Goal: Task Accomplishment & Management: Manage account settings

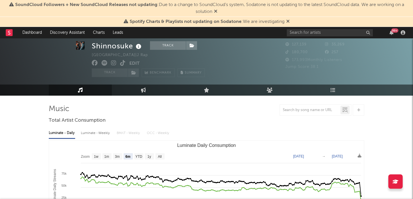
scroll to position [50, 0]
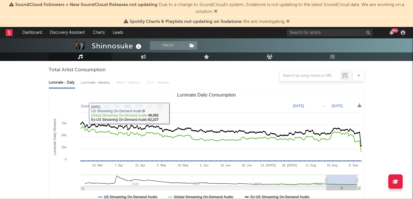
click at [162, 106] on rect "Luminate Daily Consumption" at bounding box center [160, 106] width 9 height 6
select select "All"
type input "2021-03-31"
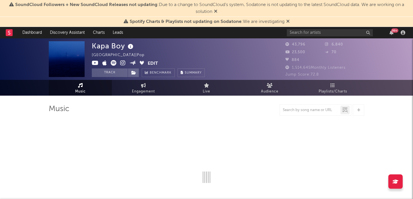
select select "6m"
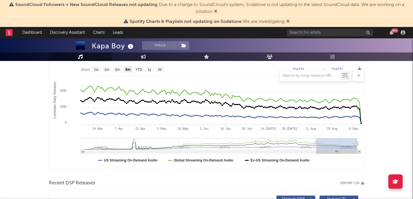
scroll to position [217, 0]
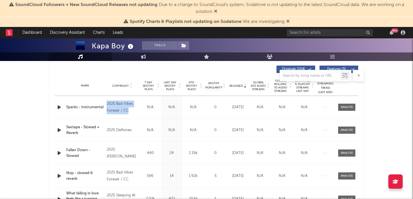
drag, startPoint x: 107, startPoint y: 103, endPoint x: 130, endPoint y: 109, distance: 23.8
click at [130, 109] on div "2025 Bad Vibes Forever / CC" at bounding box center [122, 108] width 31 height 14
copy div "2025 Bad Vibes Forever / CC"
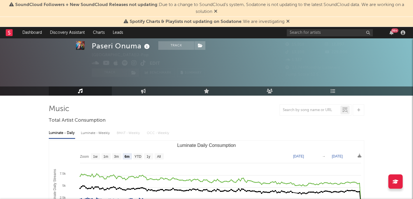
scroll to position [51, 0]
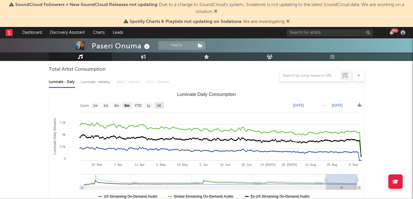
click at [162, 105] on rect "Luminate Daily Consumption" at bounding box center [159, 105] width 9 height 6
select select "All"
type input "2021-03-31"
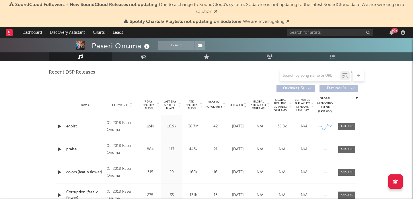
scroll to position [199, 0]
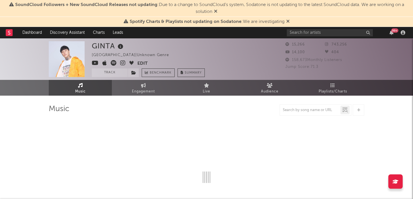
select select "6m"
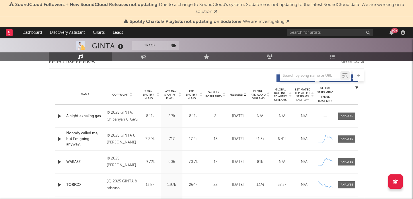
scroll to position [209, 0]
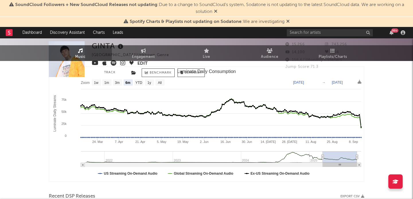
scroll to position [0, 0]
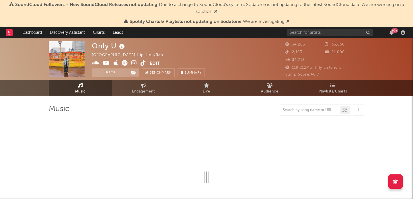
click at [289, 22] on icon at bounding box center [287, 21] width 3 height 5
select select "6m"
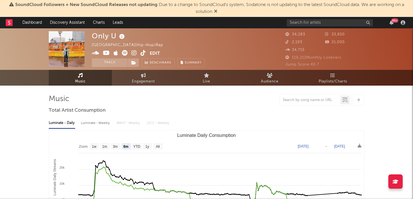
click at [217, 11] on icon at bounding box center [215, 11] width 3 height 5
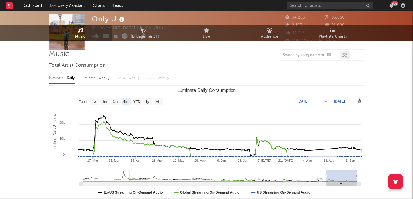
scroll to position [58, 0]
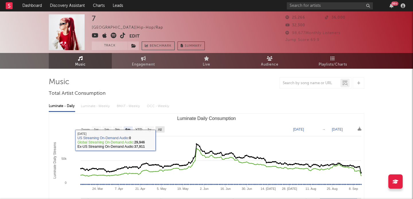
click at [158, 128] on text "All" at bounding box center [160, 130] width 4 height 4
select select "All"
type input "[DATE]"
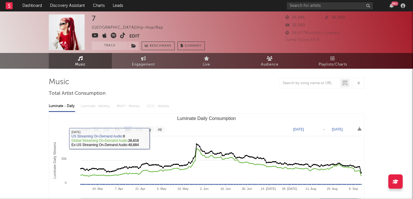
click at [159, 127] on rect "Luminate Daily Consumption" at bounding box center [160, 130] width 9 height 6
select select "All"
type input "2021-12-15"
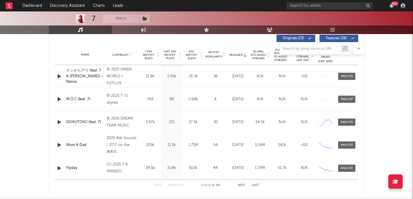
scroll to position [216, 0]
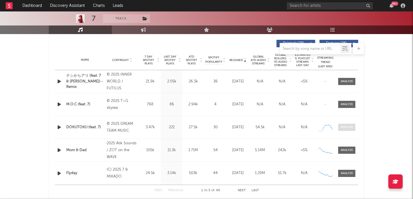
click at [350, 126] on div at bounding box center [347, 127] width 12 height 4
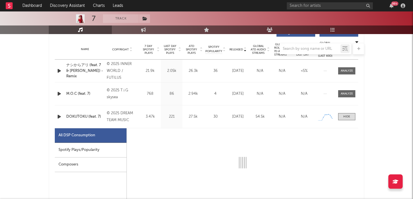
select select "1w"
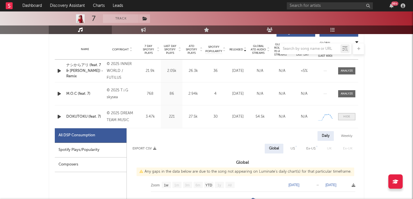
click at [347, 116] on div at bounding box center [346, 117] width 7 height 4
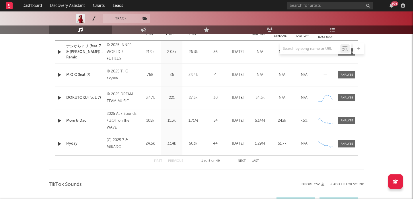
scroll to position [246, 0]
click at [241, 162] on button "Next" at bounding box center [242, 161] width 8 height 3
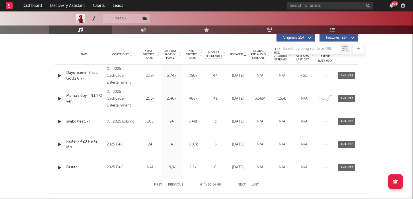
scroll to position [242, 0]
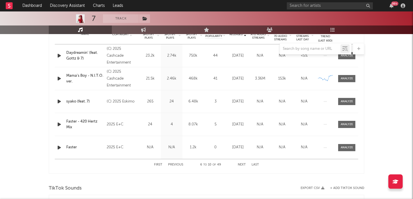
click at [179, 166] on button "Previous" at bounding box center [175, 165] width 15 height 3
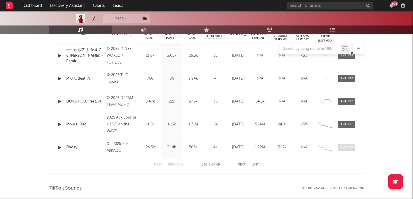
click at [353, 148] on div at bounding box center [347, 148] width 12 height 4
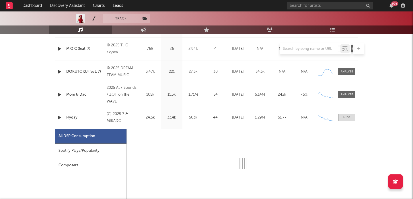
select select "1w"
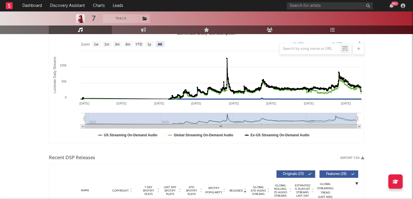
scroll to position [83, 0]
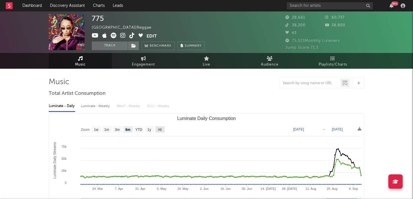
click at [161, 130] on text "All" at bounding box center [160, 130] width 4 height 4
select select "All"
type input "2021-03-31"
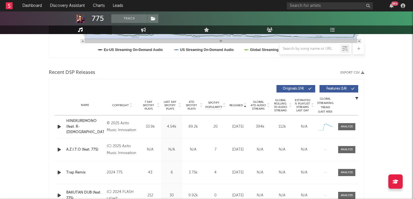
scroll to position [186, 0]
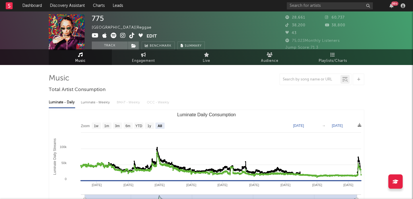
scroll to position [0, 0]
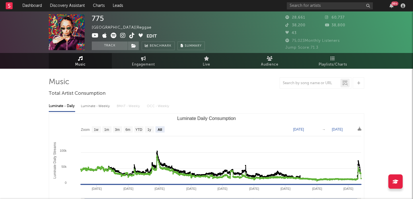
click at [125, 35] on icon at bounding box center [122, 36] width 5 height 6
click at [131, 36] on icon at bounding box center [131, 36] width 5 height 6
click at [97, 36] on icon at bounding box center [95, 36] width 7 height 6
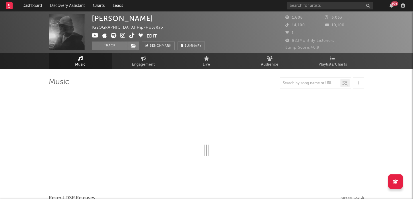
select select "1w"
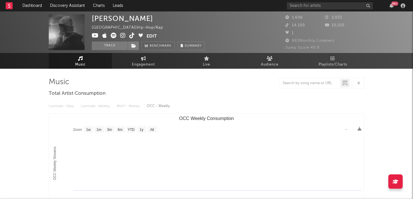
click at [114, 34] on icon at bounding box center [114, 36] width 6 height 6
click at [96, 36] on icon at bounding box center [95, 36] width 7 height 6
click at [125, 36] on icon at bounding box center [122, 36] width 5 height 6
click at [132, 35] on icon at bounding box center [131, 36] width 5 height 6
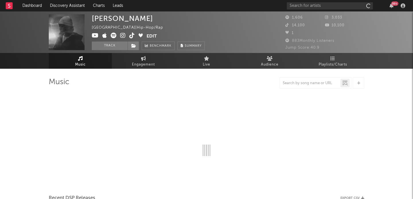
select select "1w"
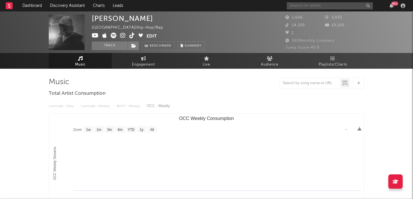
click at [304, 7] on input "text" at bounding box center [330, 5] width 86 height 7
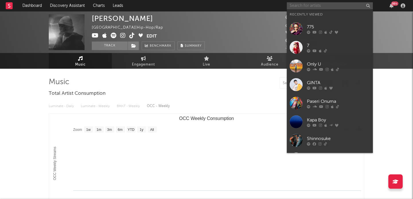
paste input "https://open.spotify.com/artist/2N4AkTZFVpqC3zKqIYI79P?si=vREvQf6RQxaYyObXDp8nWg"
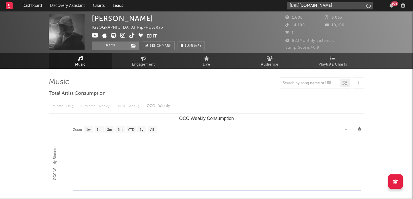
scroll to position [0, 96]
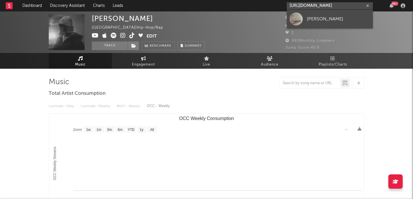
type input "https://open.spotify.com/artist/2N4AkTZFVpqC3zKqIYI79P?si=vREvQf6RQxaYyObXDp8nWg"
click at [307, 16] on link "YUKI" at bounding box center [330, 19] width 86 height 19
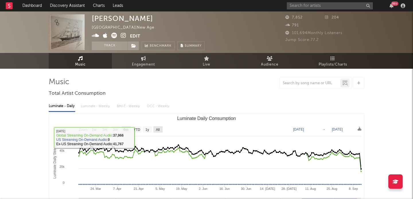
click at [158, 130] on text "All" at bounding box center [158, 130] width 4 height 4
select select "All"
type input "2023-03-13"
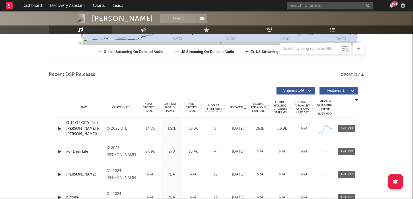
scroll to position [170, 0]
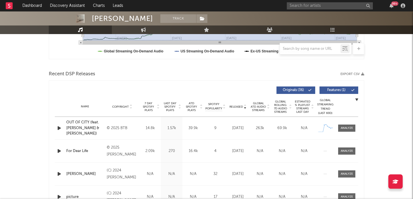
click at [131, 108] on icon at bounding box center [130, 108] width 3 height 2
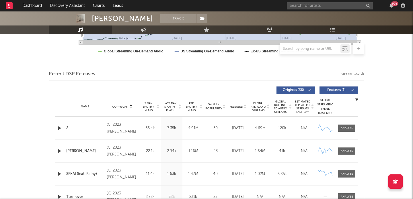
click at [246, 108] on icon at bounding box center [245, 108] width 3 height 2
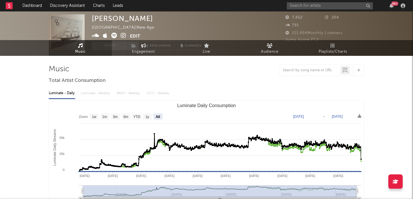
scroll to position [0, 0]
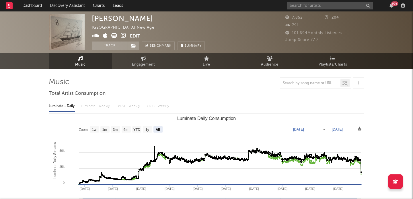
click at [133, 37] on button "Edit" at bounding box center [135, 36] width 10 height 7
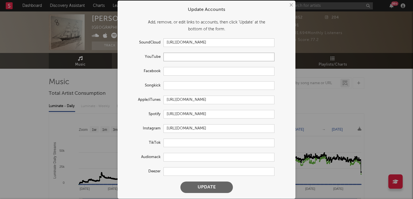
click at [176, 53] on input "text" at bounding box center [219, 57] width 111 height 9
paste input "https://www.youtube.com/@mind_jack_official"
type input "https://www.youtube.com/@mind_jack_official"
click at [187, 144] on input "text" at bounding box center [219, 143] width 111 height 9
paste input "lakeside"
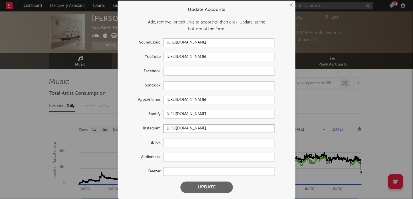
type input "https://www.instagram.com/yukilakeside/"
paste input "https://www.tiktok.com/@yuki__official"
type input "https://www.tiktok.com/@yuki__official"
click at [207, 187] on button "Update" at bounding box center [206, 187] width 53 height 11
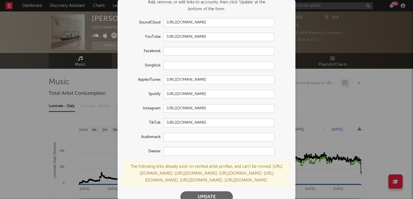
scroll to position [43, 0]
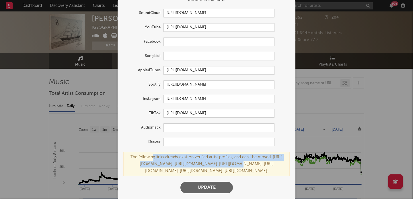
drag, startPoint x: 159, startPoint y: 142, endPoint x: 223, endPoint y: 147, distance: 64.5
click at [223, 152] on div "The following links already exist on verified artist profiles, and can't be mov…" at bounding box center [206, 164] width 166 height 24
click at [155, 152] on div "The following links already exist on verified artist profiles, and can't be mov…" at bounding box center [206, 164] width 166 height 24
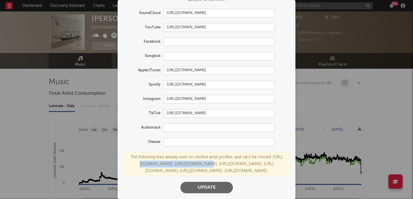
drag, startPoint x: 146, startPoint y: 150, endPoint x: 199, endPoint y: 153, distance: 52.8
click at [199, 153] on div "The following links already exist on verified artist profiles, and can't be mov…" at bounding box center [206, 164] width 166 height 24
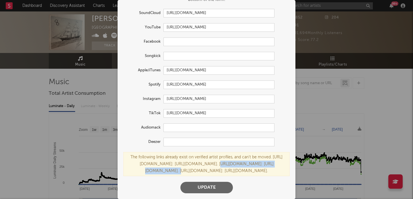
drag, startPoint x: 207, startPoint y: 151, endPoint x: 284, endPoint y: 152, distance: 77.2
click at [284, 152] on div "The following links already exist on verified artist profiles, and can't be mov…" at bounding box center [206, 164] width 166 height 24
copy div "https://app.sodatone.com/artists/3044909"
click at [330, 115] on div "× Update Accounts Add, remove, or edit links to accounts, then click 'Update' a…" at bounding box center [206, 99] width 413 height 199
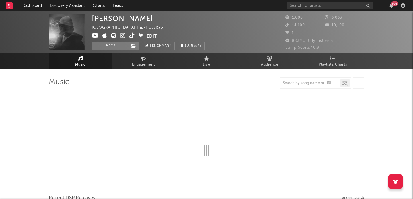
select select "1w"
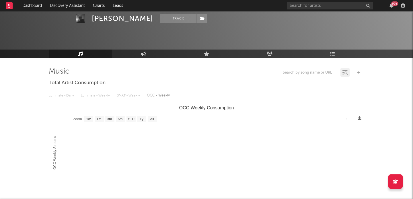
scroll to position [5, 0]
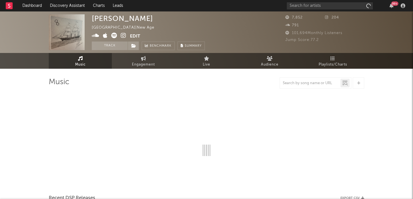
select select "6m"
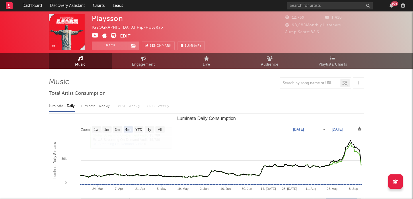
click at [157, 129] on rect "Luminate Daily Consumption" at bounding box center [160, 130] width 9 height 6
select select "All"
type input "[DATE]"
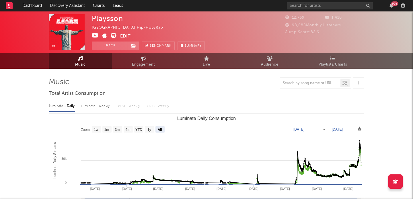
click at [125, 38] on button "Edit" at bounding box center [125, 36] width 10 height 7
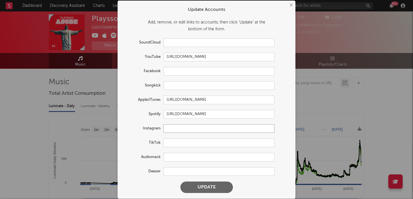
click at [177, 131] on input "text" at bounding box center [219, 129] width 111 height 9
paste input "[URL][DOMAIN_NAME]"
type input "[URL][DOMAIN_NAME]"
click at [175, 147] on form "Update Accounts Add, remove, or edit links to accounts, then click 'Update' at …" at bounding box center [207, 99] width 172 height 193
click at [173, 142] on input "text" at bounding box center [219, 143] width 111 height 9
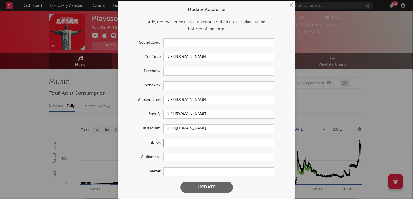
paste input "[URL][DOMAIN_NAME]"
type input "[URL][DOMAIN_NAME]"
click at [198, 188] on button "Update" at bounding box center [206, 187] width 53 height 11
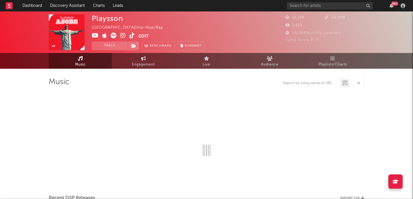
select select "6m"
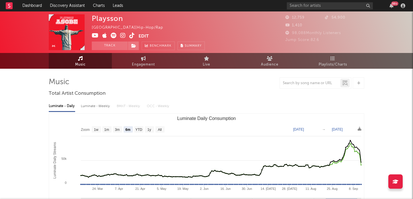
click at [132, 35] on icon at bounding box center [131, 36] width 5 height 6
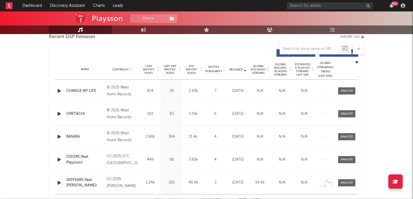
scroll to position [210, 0]
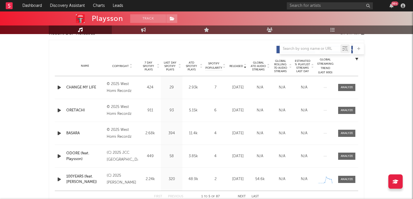
click at [158, 68] on icon at bounding box center [158, 67] width 3 height 2
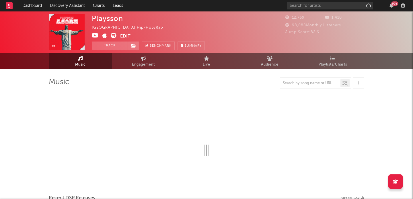
select select "6m"
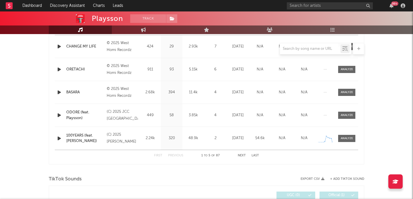
scroll to position [256, 0]
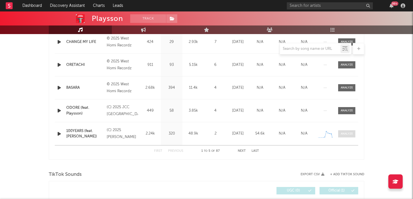
click at [344, 133] on div at bounding box center [347, 134] width 12 height 4
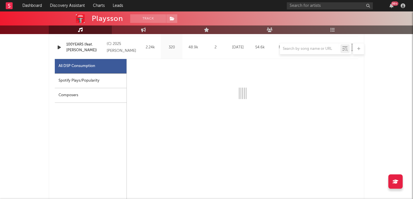
scroll to position [345, 0]
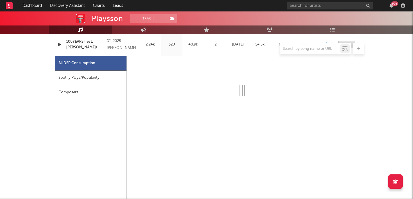
select select "1w"
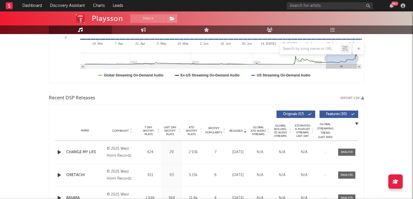
scroll to position [44, 0]
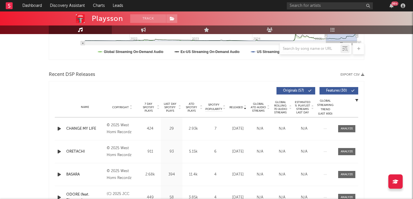
scroll to position [167, 0]
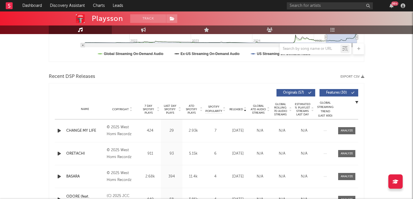
click at [158, 112] on icon at bounding box center [158, 111] width 3 height 2
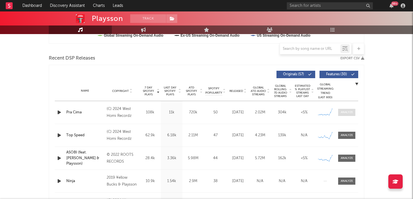
click at [347, 112] on div at bounding box center [347, 112] width 12 height 4
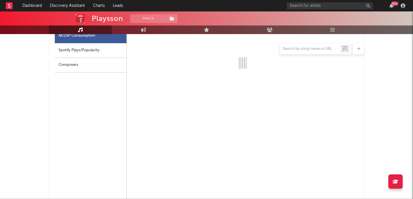
select select "1w"
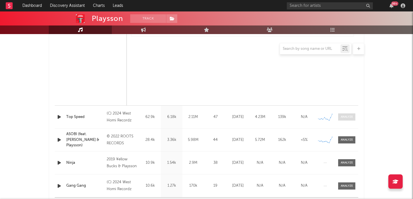
scroll to position [477, 0]
click at [347, 114] on span at bounding box center [346, 116] width 17 height 7
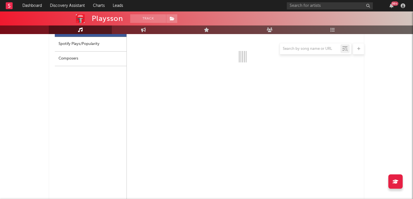
scroll to position [587, 0]
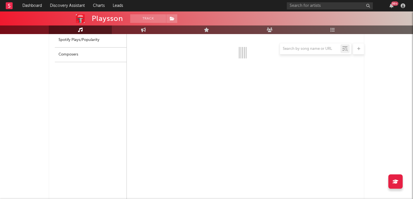
select select "6m"
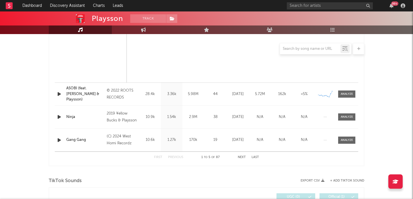
scroll to position [798, 0]
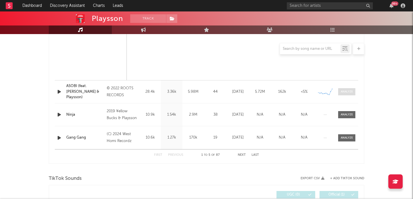
click at [345, 95] on span at bounding box center [346, 91] width 17 height 7
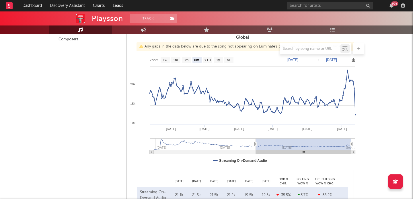
select select "6m"
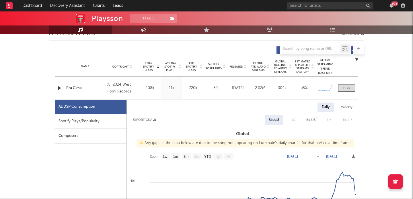
scroll to position [0, 0]
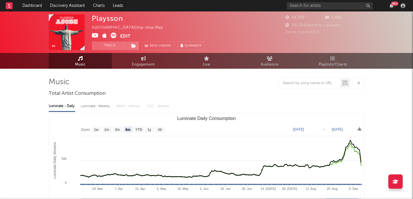
click at [127, 35] on button "Edit" at bounding box center [125, 36] width 10 height 7
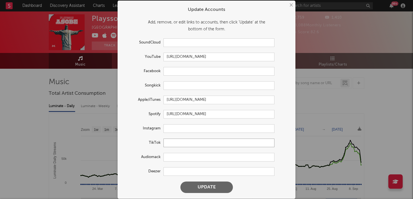
click at [173, 141] on input "text" at bounding box center [219, 143] width 111 height 9
paste input "[URL][DOMAIN_NAME]"
type input "[URL][DOMAIN_NAME]"
click at [207, 131] on input "text" at bounding box center [219, 129] width 111 height 9
paste input "[URL][DOMAIN_NAME]"
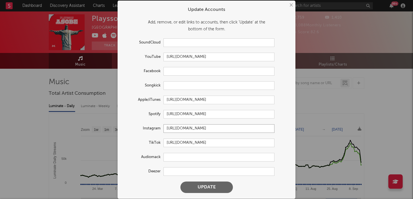
type input "[URL][DOMAIN_NAME]"
click at [208, 185] on button "Update" at bounding box center [206, 187] width 53 height 11
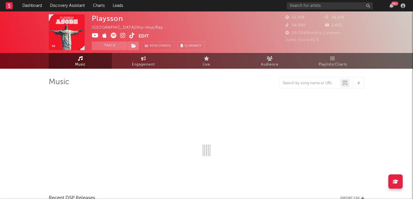
select select "6m"
